Goal: Task Accomplishment & Management: Complete application form

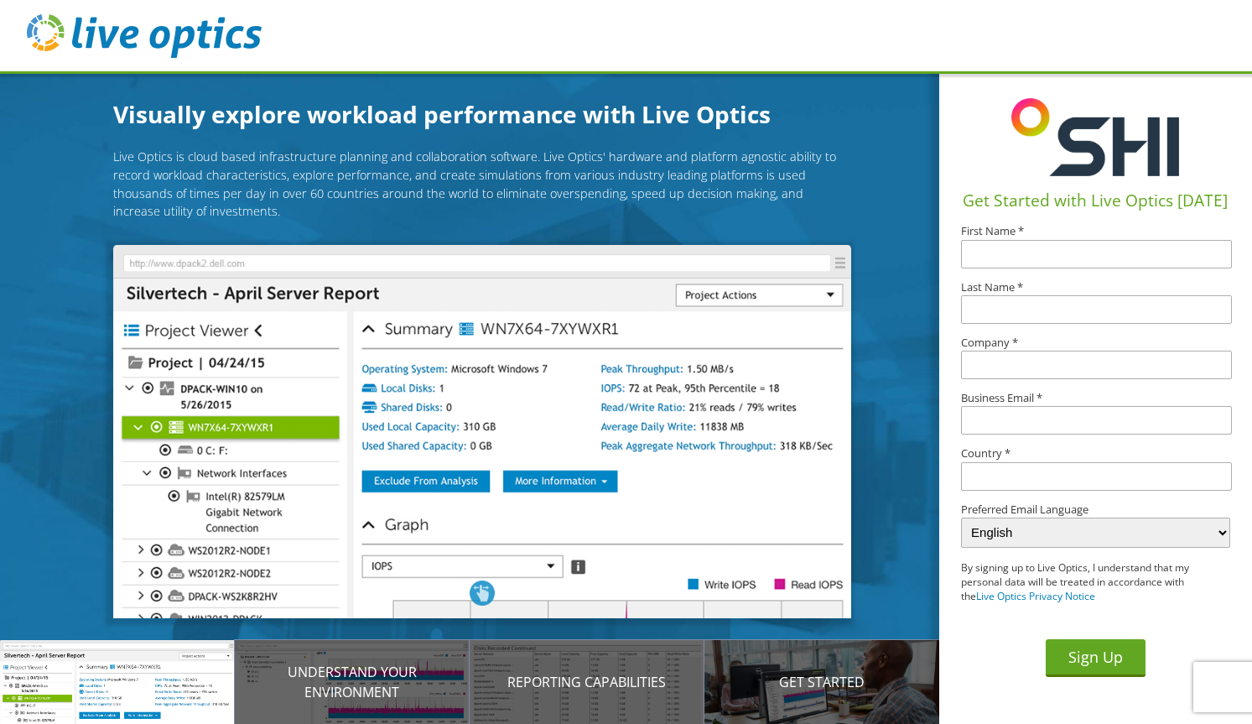
click at [1013, 257] on input "text" at bounding box center [1097, 254] width 272 height 29
type input "[PERSON_NAME]"
type input "Supernal Aero"
type input "[PERSON_NAME][EMAIL_ADDRESS][PERSON_NAME][DOMAIN_NAME]"
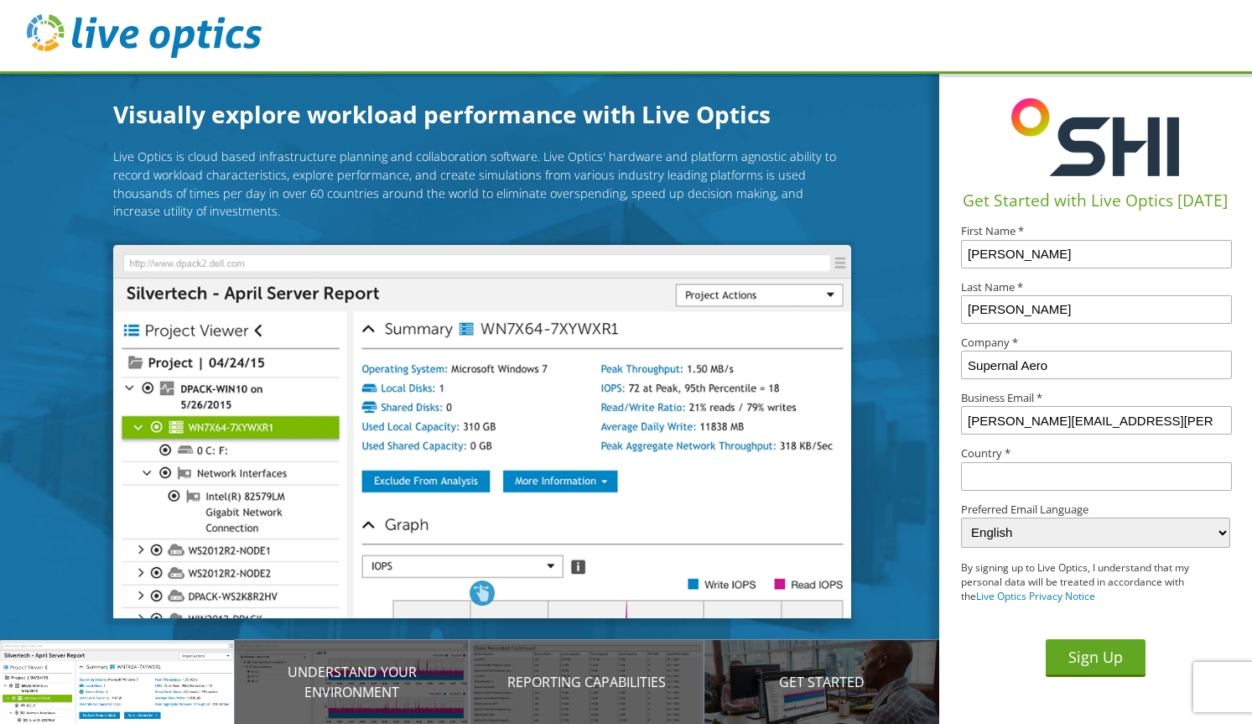
type input "[GEOGRAPHIC_DATA]"
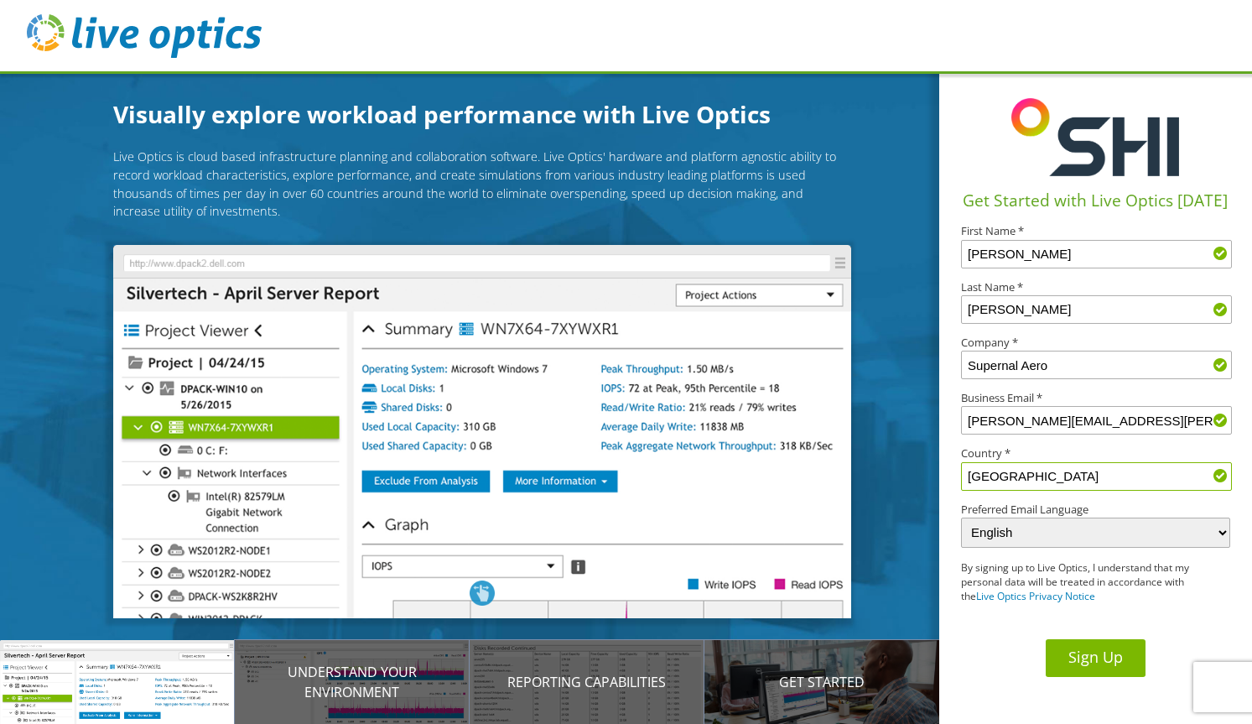
click at [1092, 656] on button "Sign Up" at bounding box center [1095, 658] width 100 height 38
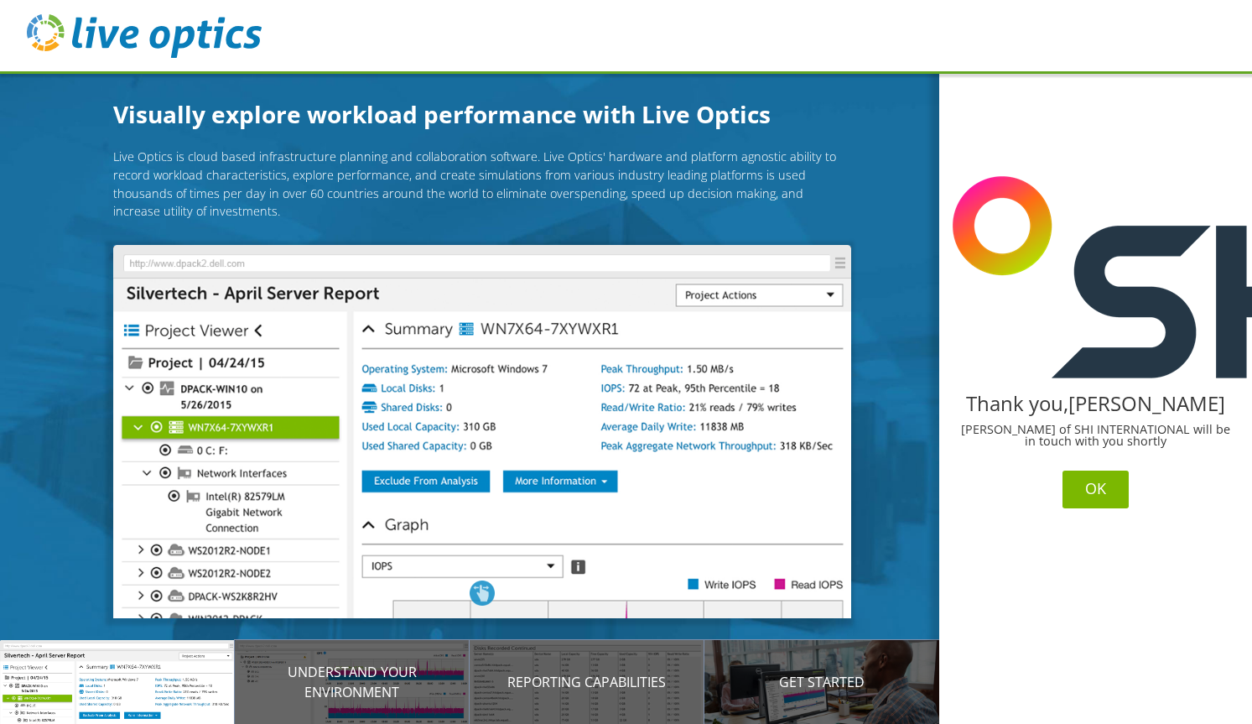
click at [1090, 490] on button "OK" at bounding box center [1095, 489] width 66 height 38
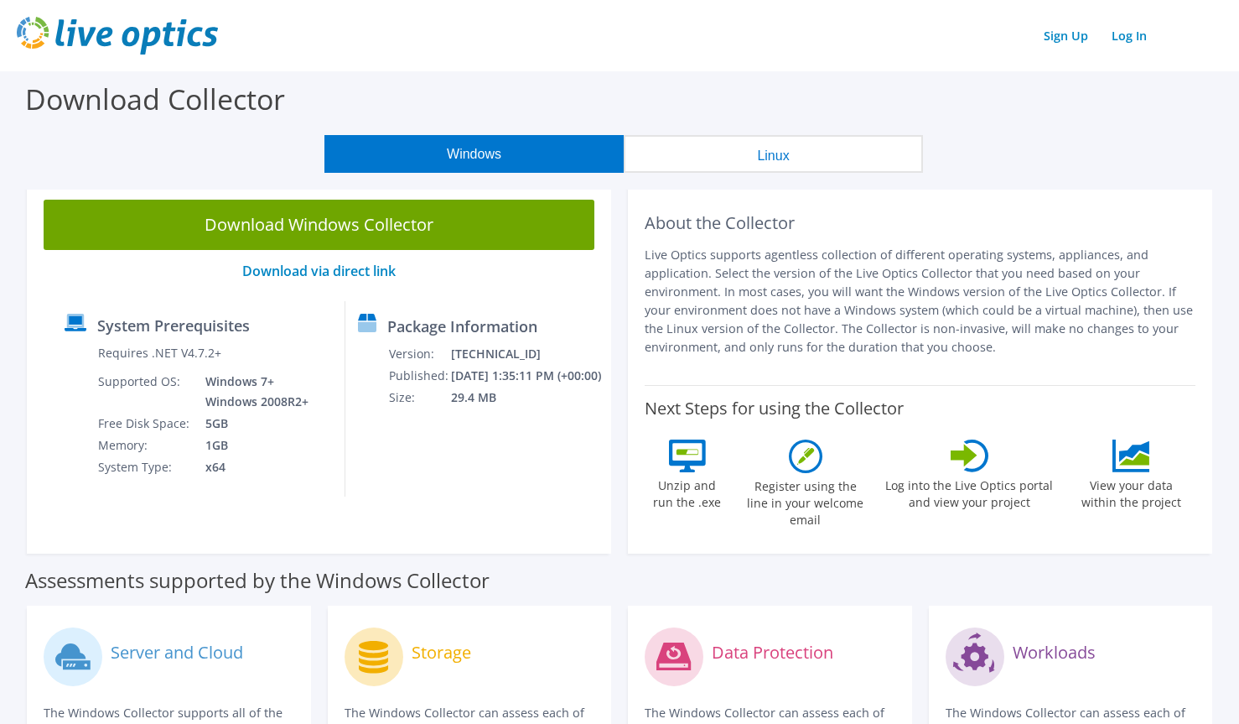
click at [630, 54] on header "Sign Up Log In" at bounding box center [619, 35] width 1239 height 71
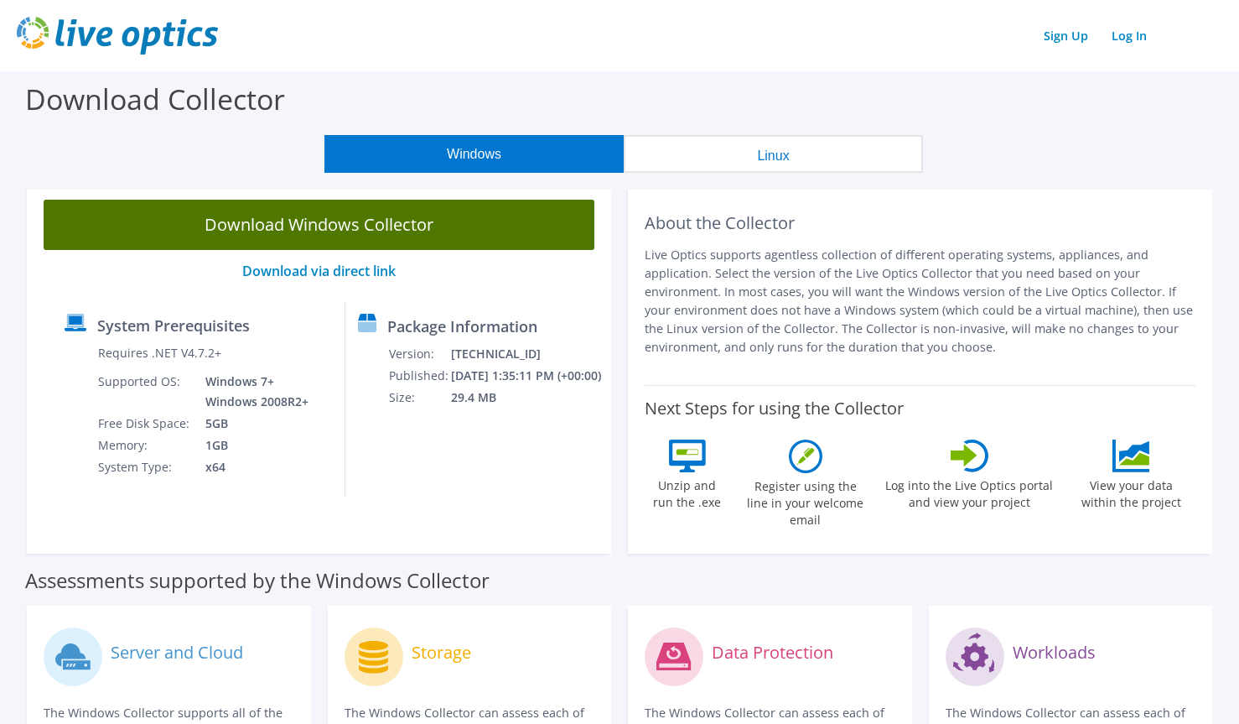
click at [311, 223] on link "Download Windows Collector" at bounding box center [319, 225] width 551 height 50
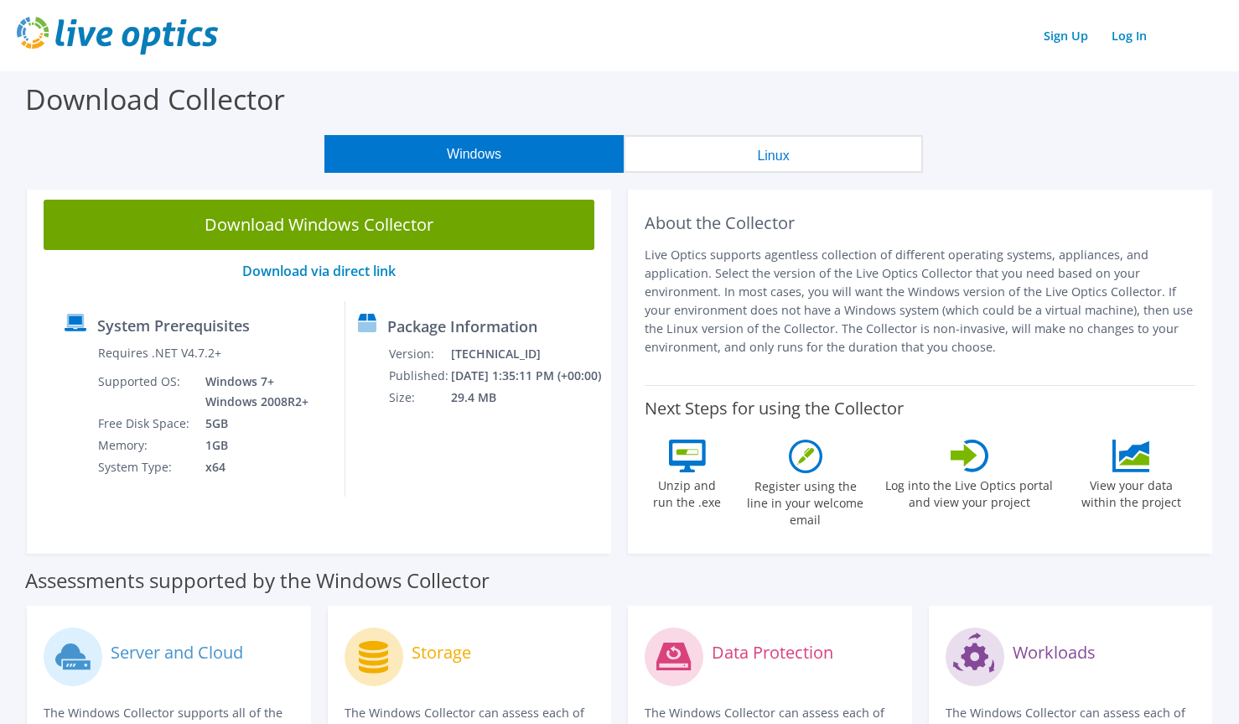
click at [627, 59] on header "Sign Up Log In" at bounding box center [619, 35] width 1239 height 71
